Goal: Information Seeking & Learning: Learn about a topic

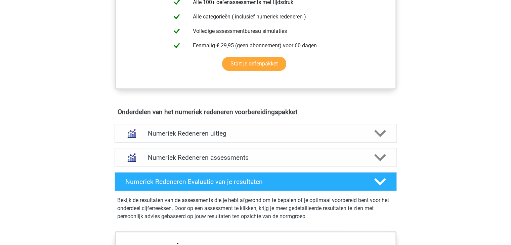
scroll to position [369, 0]
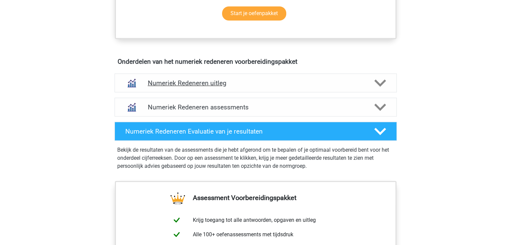
click at [335, 88] on div "Numeriek Redeneren uitleg" at bounding box center [255, 83] width 282 height 19
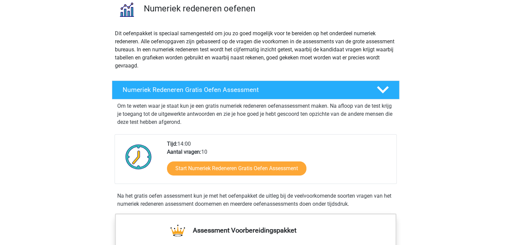
scroll to position [101, 0]
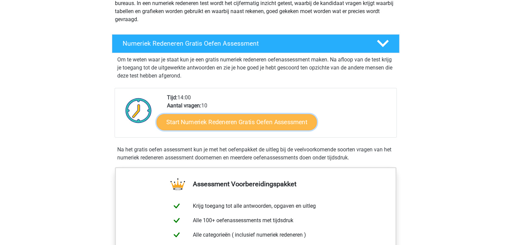
click at [239, 125] on link "Start Numeriek Redeneren Gratis Oefen Assessment" at bounding box center [236, 122] width 160 height 16
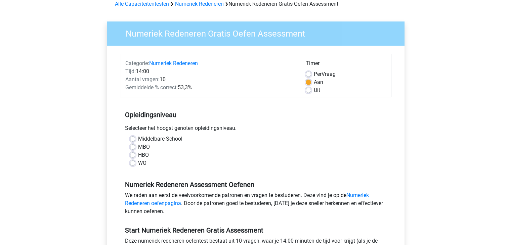
scroll to position [67, 0]
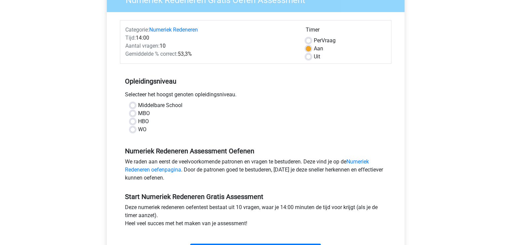
click at [138, 129] on label "WO" at bounding box center [142, 130] width 8 height 8
click at [131, 129] on input "WO" at bounding box center [132, 129] width 5 height 7
radio input "true"
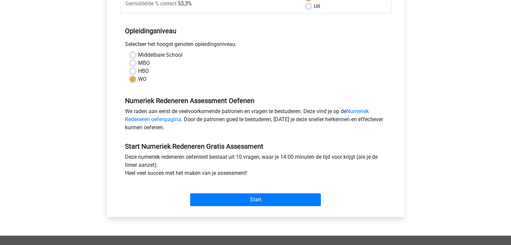
scroll to position [168, 0]
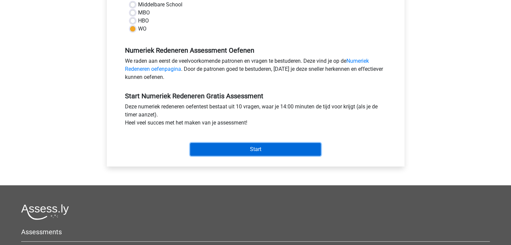
click at [221, 146] on input "Start" at bounding box center [255, 149] width 131 height 13
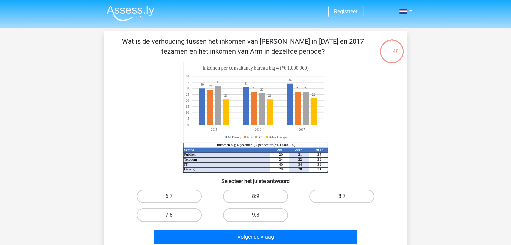
click at [325, 198] on label "8:7" at bounding box center [341, 196] width 65 height 13
click at [342, 198] on input "8:7" at bounding box center [344, 198] width 4 height 4
radio input "true"
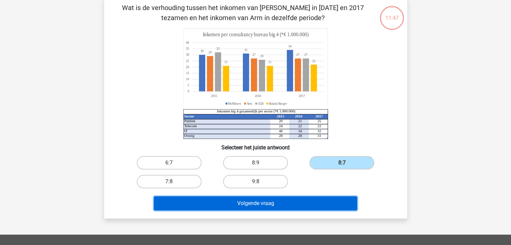
click at [308, 202] on button "Volgende vraag" at bounding box center [255, 203] width 203 height 14
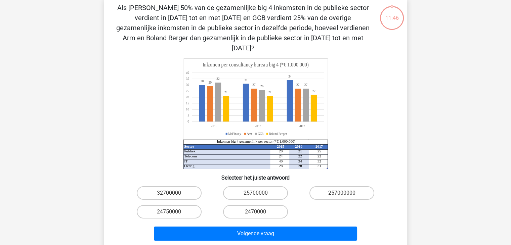
scroll to position [31, 0]
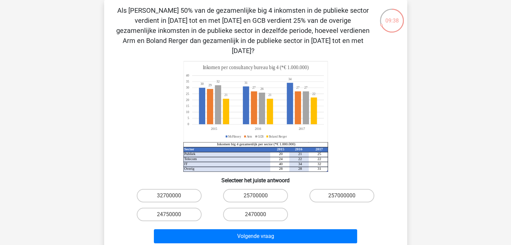
click at [172, 214] on input "24750000" at bounding box center [171, 216] width 4 height 4
radio input "true"
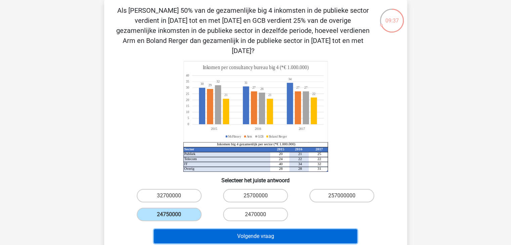
click at [217, 231] on button "Volgende vraag" at bounding box center [255, 236] width 203 height 14
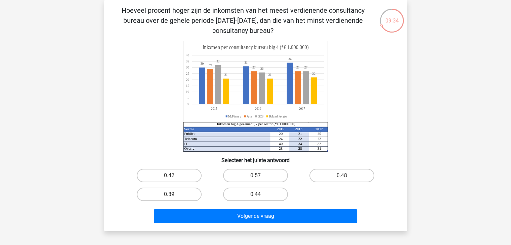
scroll to position [0, 0]
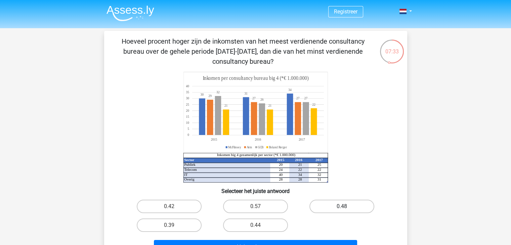
click at [355, 205] on label "0.48" at bounding box center [341, 206] width 65 height 13
click at [346, 206] on input "0.48" at bounding box center [344, 208] width 4 height 4
radio input "true"
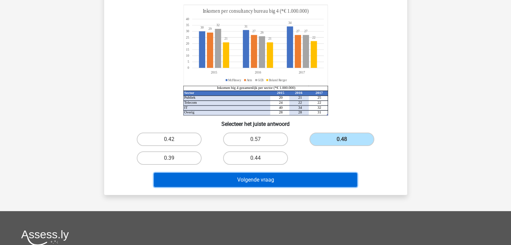
click at [331, 180] on button "Volgende vraag" at bounding box center [255, 180] width 203 height 14
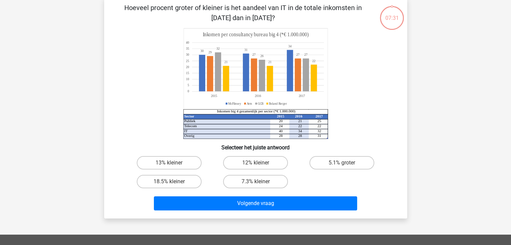
scroll to position [31, 0]
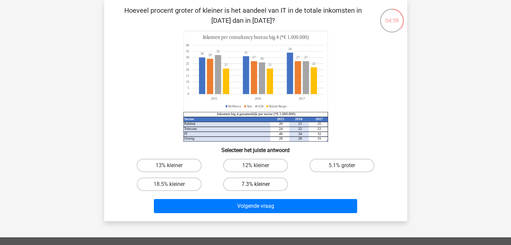
click at [248, 185] on label "7.3% kleiner" at bounding box center [255, 184] width 65 height 13
click at [255, 185] on input "7.3% kleiner" at bounding box center [257, 186] width 4 height 4
radio input "true"
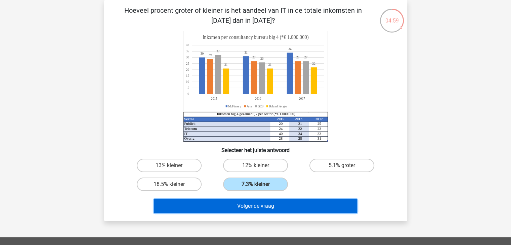
click at [251, 202] on button "Volgende vraag" at bounding box center [255, 206] width 203 height 14
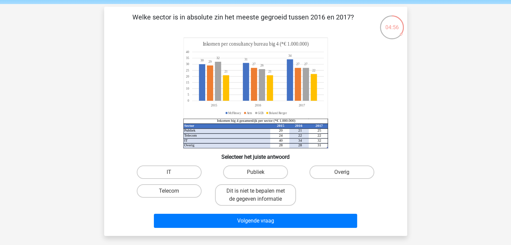
scroll to position [0, 0]
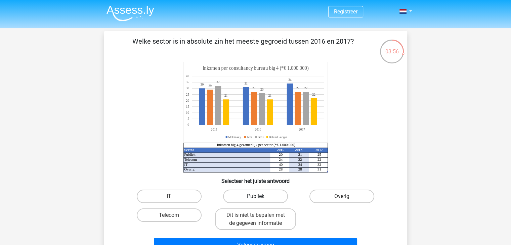
click at [251, 194] on label "Publiek" at bounding box center [255, 196] width 65 height 13
click at [255, 196] on input "Publiek" at bounding box center [257, 198] width 4 height 4
radio input "true"
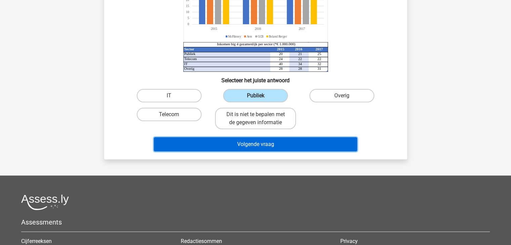
click at [260, 143] on button "Volgende vraag" at bounding box center [255, 144] width 203 height 14
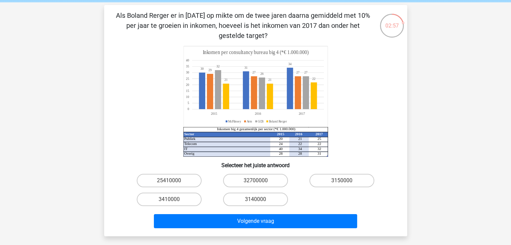
scroll to position [67, 0]
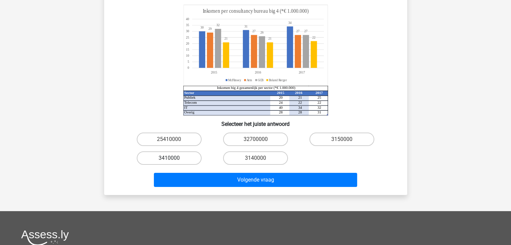
click at [174, 159] on label "3410000" at bounding box center [169, 157] width 65 height 13
click at [173, 159] on input "3410000" at bounding box center [171, 160] width 4 height 4
radio input "true"
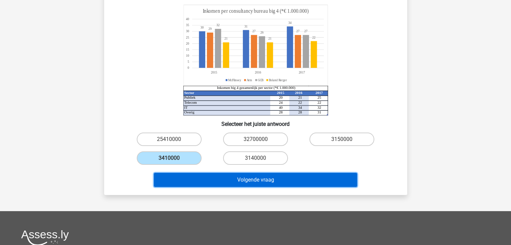
click at [201, 183] on button "Volgende vraag" at bounding box center [255, 180] width 203 height 14
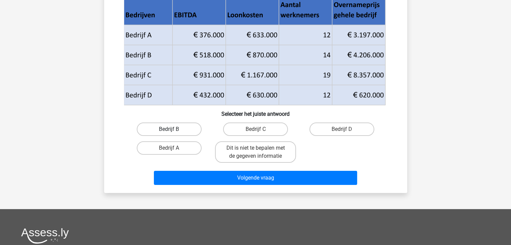
click at [175, 130] on label "Bedrijf B" at bounding box center [169, 129] width 65 height 13
click at [173, 130] on input "Bedrijf B" at bounding box center [171, 131] width 4 height 4
radio input "true"
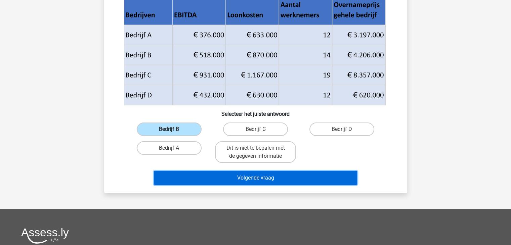
click at [246, 180] on button "Volgende vraag" at bounding box center [255, 178] width 203 height 14
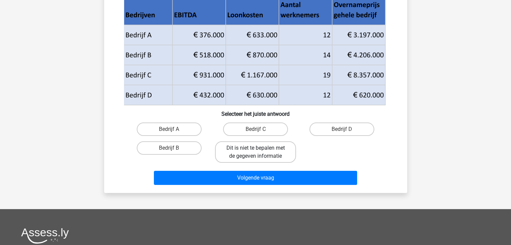
click at [270, 148] on label "Dit is niet te bepalen met de gegeven informatie" at bounding box center [255, 151] width 81 height 21
click at [259, 148] on input "Dit is niet te bepalen met de gegeven informatie" at bounding box center [257, 150] width 4 height 4
radio input "true"
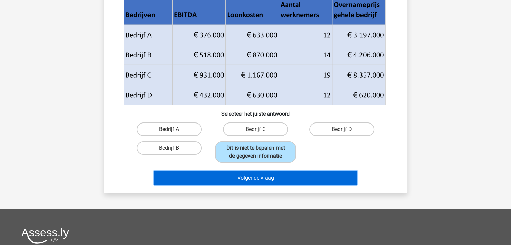
click at [271, 178] on button "Volgende vraag" at bounding box center [255, 178] width 203 height 14
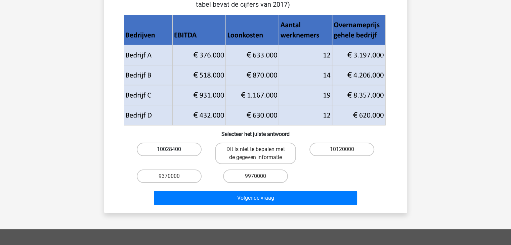
click at [172, 148] on label "10028400" at bounding box center [169, 149] width 65 height 13
click at [172, 149] on input "10028400" at bounding box center [171, 151] width 4 height 4
radio input "true"
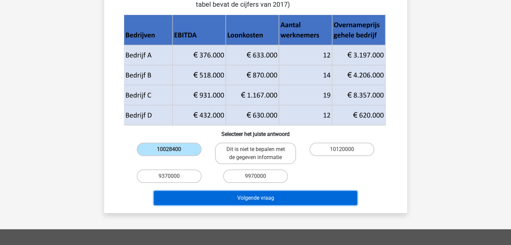
click at [257, 198] on button "Volgende vraag" at bounding box center [255, 198] width 203 height 14
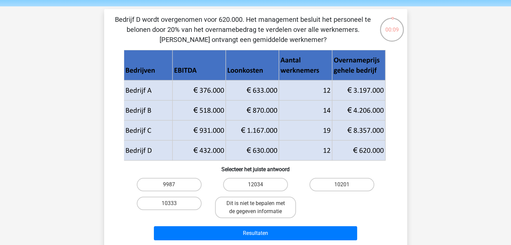
scroll to position [34, 0]
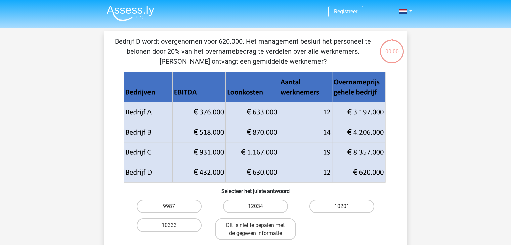
scroll to position [34, 0]
